Goal: Task Accomplishment & Management: Complete application form

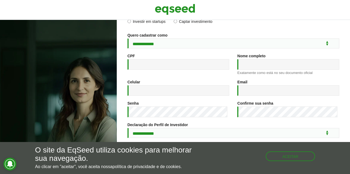
scroll to position [19, 0]
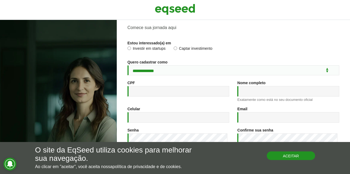
click at [303, 160] on button "Aceitar" at bounding box center [291, 155] width 48 height 9
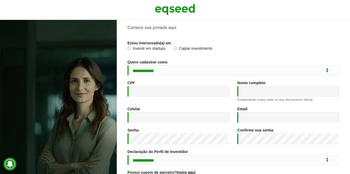
click at [178, 47] on label "Captar investimento" at bounding box center [193, 48] width 39 height 5
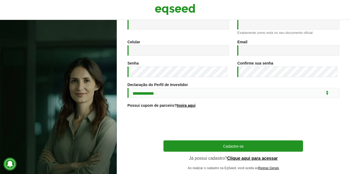
scroll to position [99, 0]
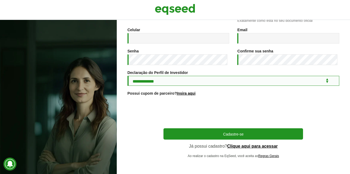
click at [324, 82] on select "**********" at bounding box center [234, 81] width 212 height 10
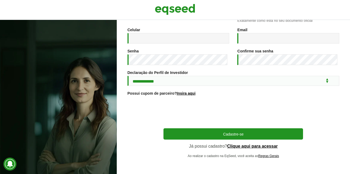
click at [278, 70] on div "Confirme sua senha *" at bounding box center [288, 59] width 110 height 21
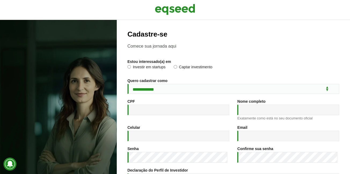
scroll to position [0, 0]
